Goal: Task Accomplishment & Management: Use online tool/utility

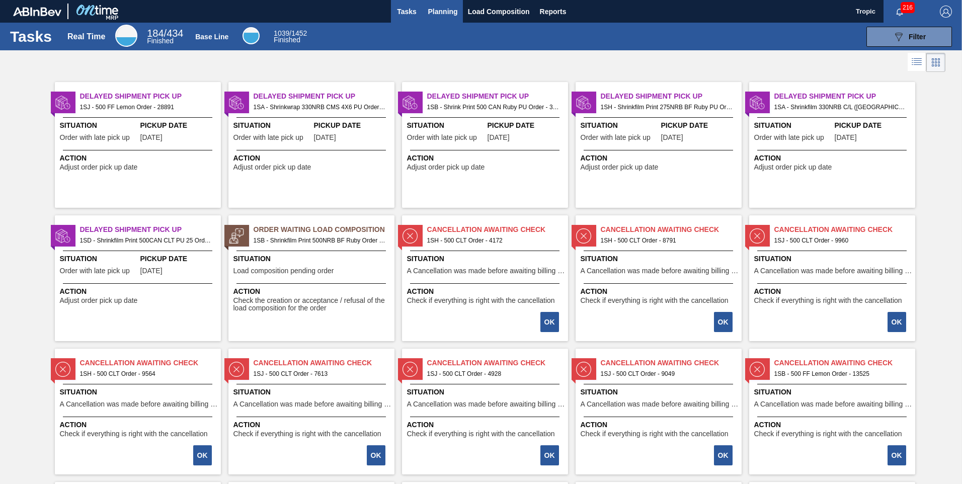
click at [439, 13] on span "Planning" at bounding box center [443, 12] width 30 height 12
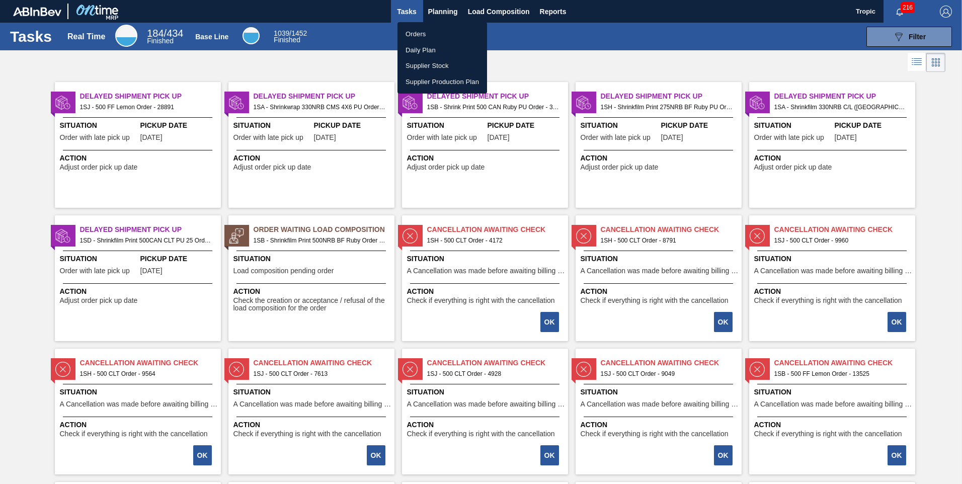
click at [426, 33] on li "Orders" at bounding box center [443, 34] width 90 height 16
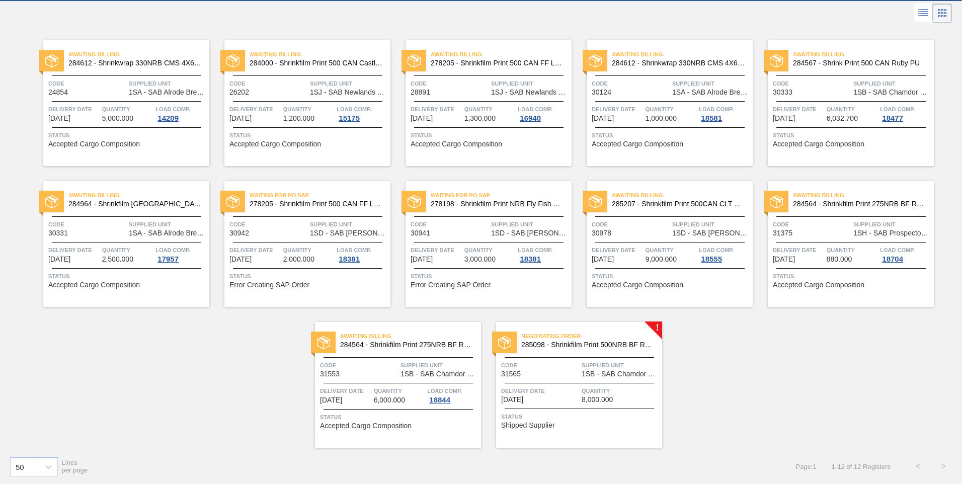
scroll to position [50, 0]
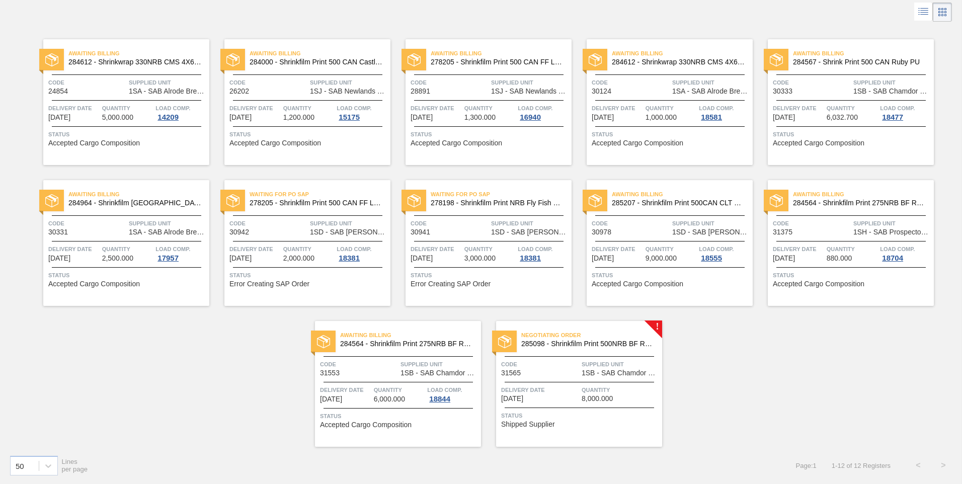
click at [574, 363] on span "Code" at bounding box center [540, 364] width 78 height 10
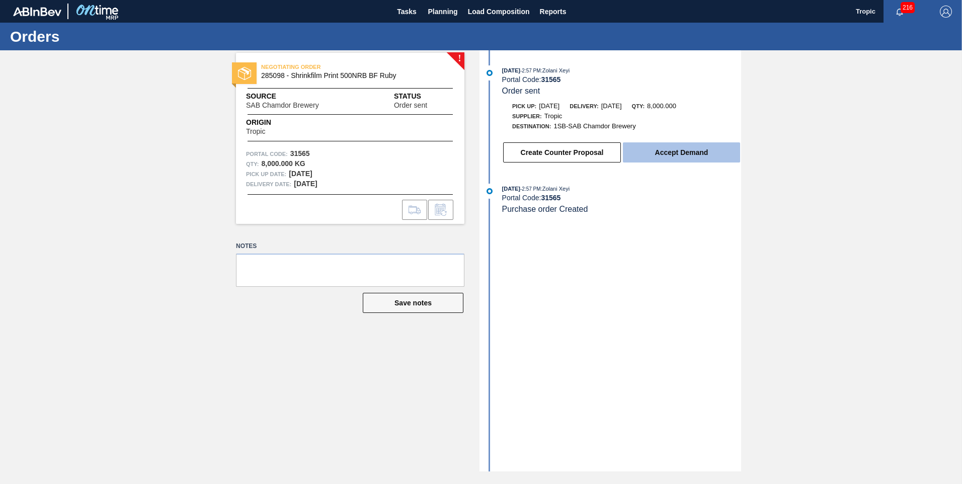
click at [661, 150] on button "Accept Demand" at bounding box center [681, 152] width 117 height 20
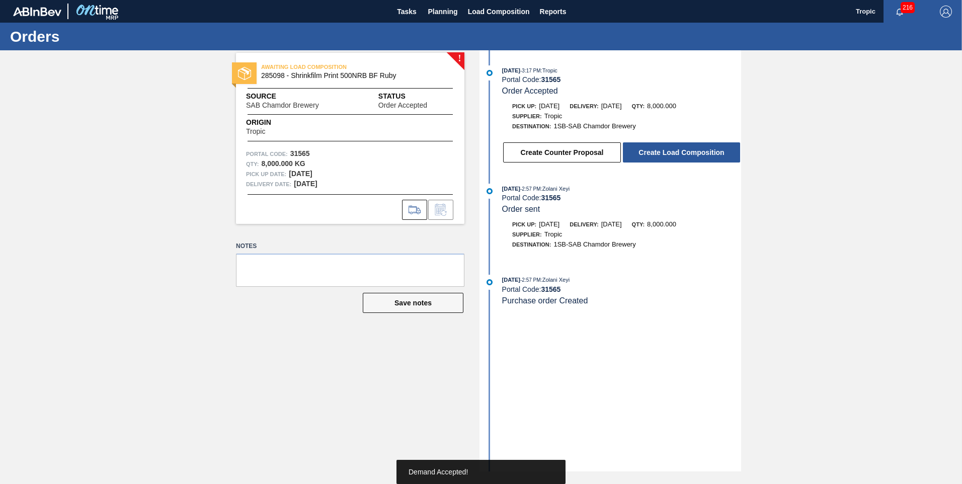
click at [659, 149] on button "Create Load Composition" at bounding box center [681, 152] width 117 height 20
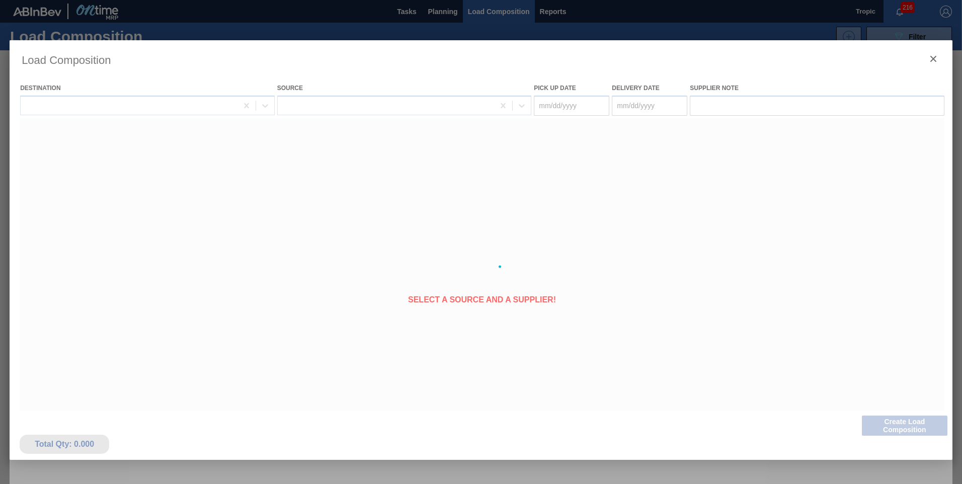
type Date "09/10/2025"
type Date "[DATE]"
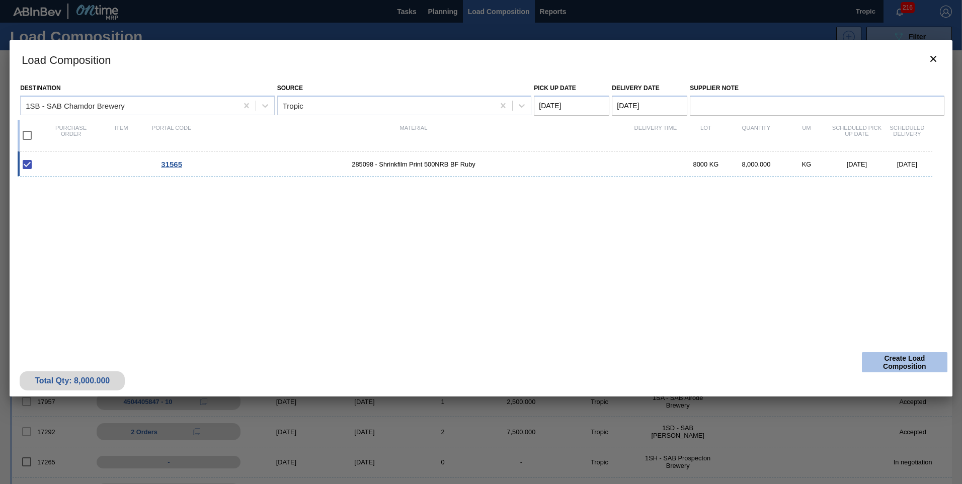
click at [879, 362] on button "Create Load Composition" at bounding box center [905, 362] width 86 height 20
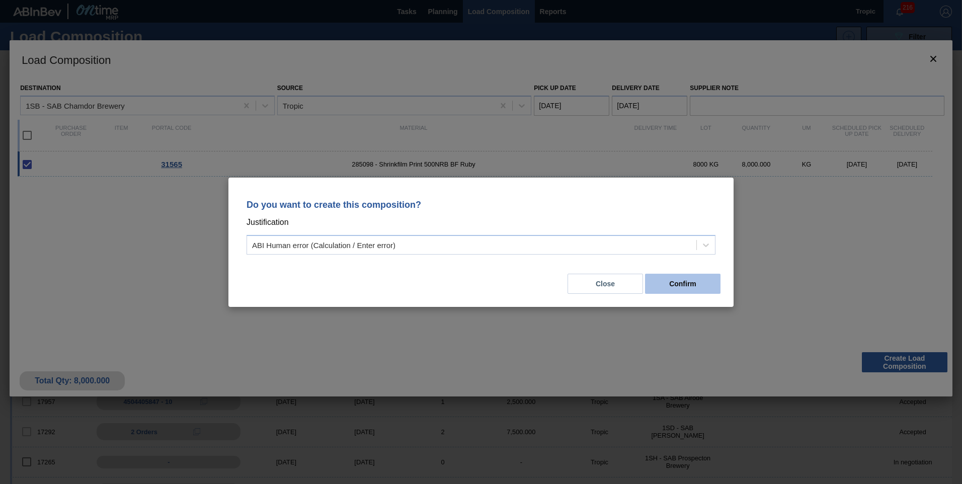
click at [692, 286] on button "Confirm" at bounding box center [682, 284] width 75 height 20
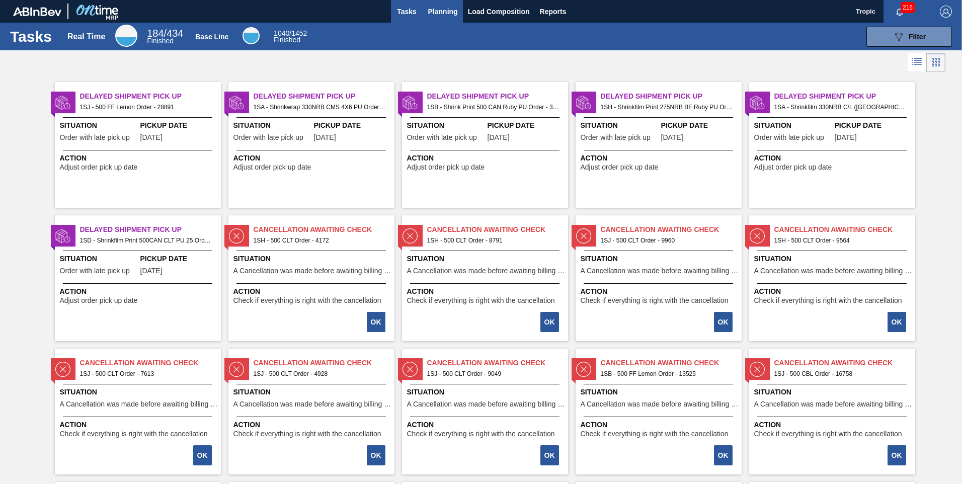
click at [436, 14] on span "Planning" at bounding box center [443, 12] width 30 height 12
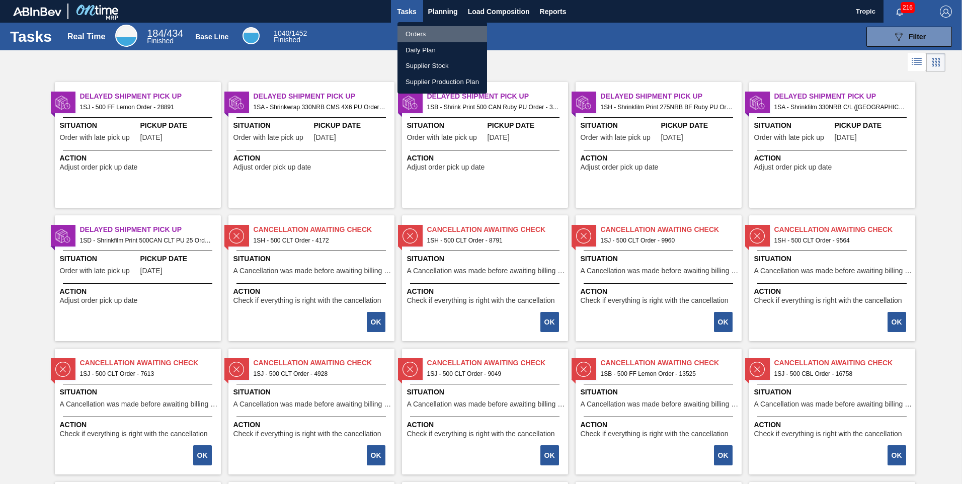
click at [424, 39] on li "Orders" at bounding box center [443, 34] width 90 height 16
